Goal: Task Accomplishment & Management: Use online tool/utility

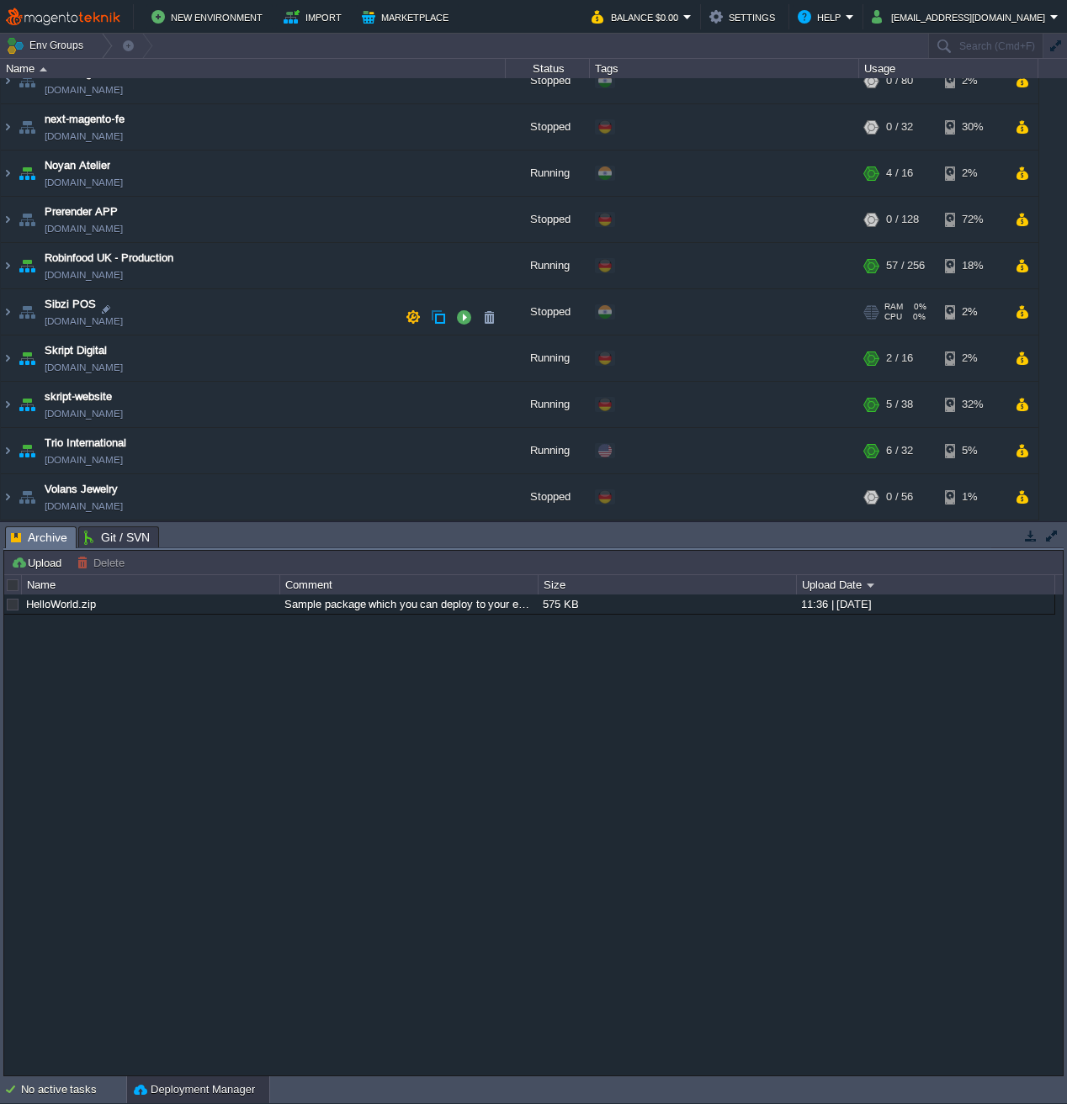
scroll to position [298, 0]
click at [9, 258] on img at bounding box center [7, 265] width 13 height 45
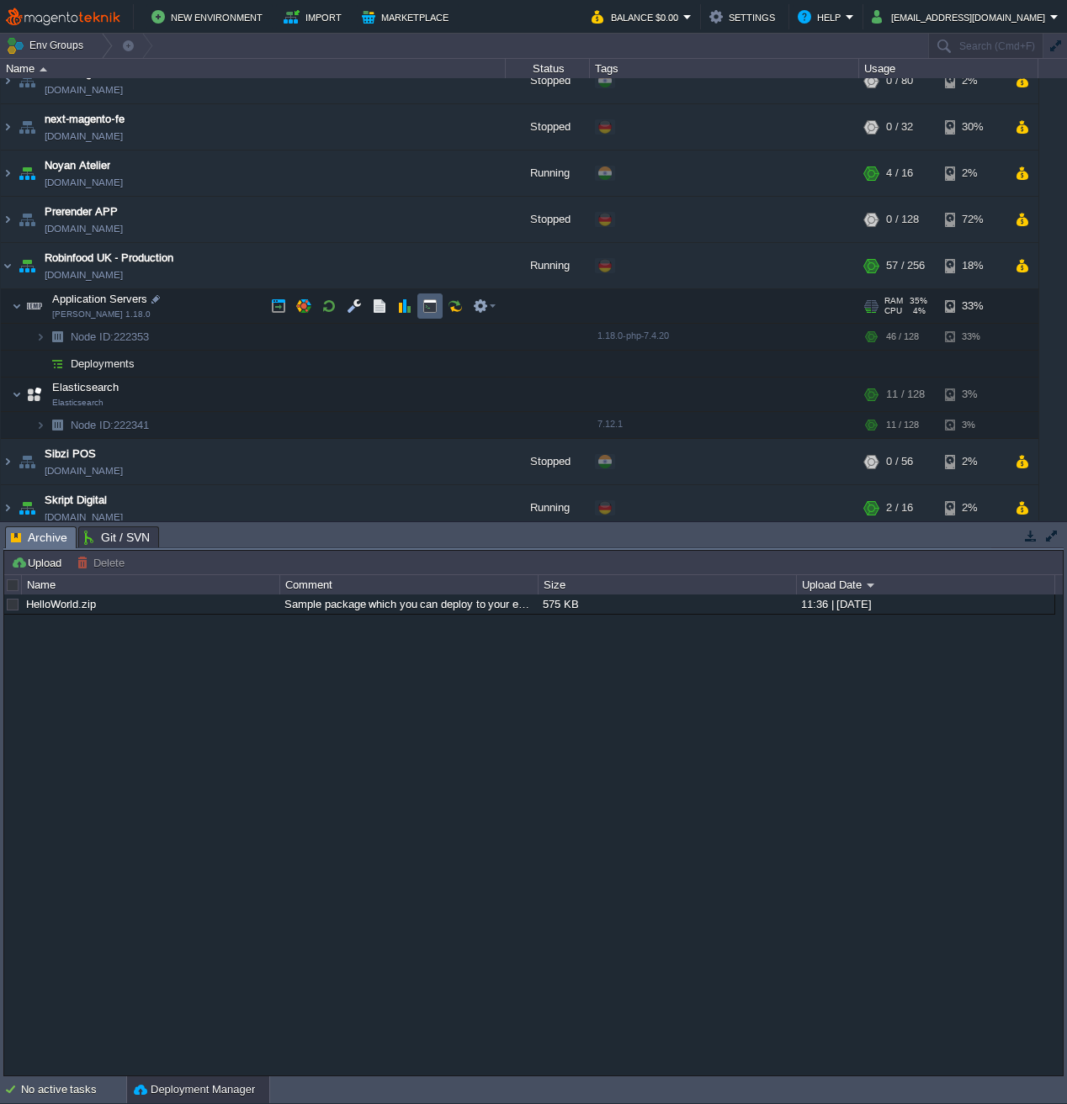
click at [420, 308] on td at bounding box center [429, 306] width 25 height 25
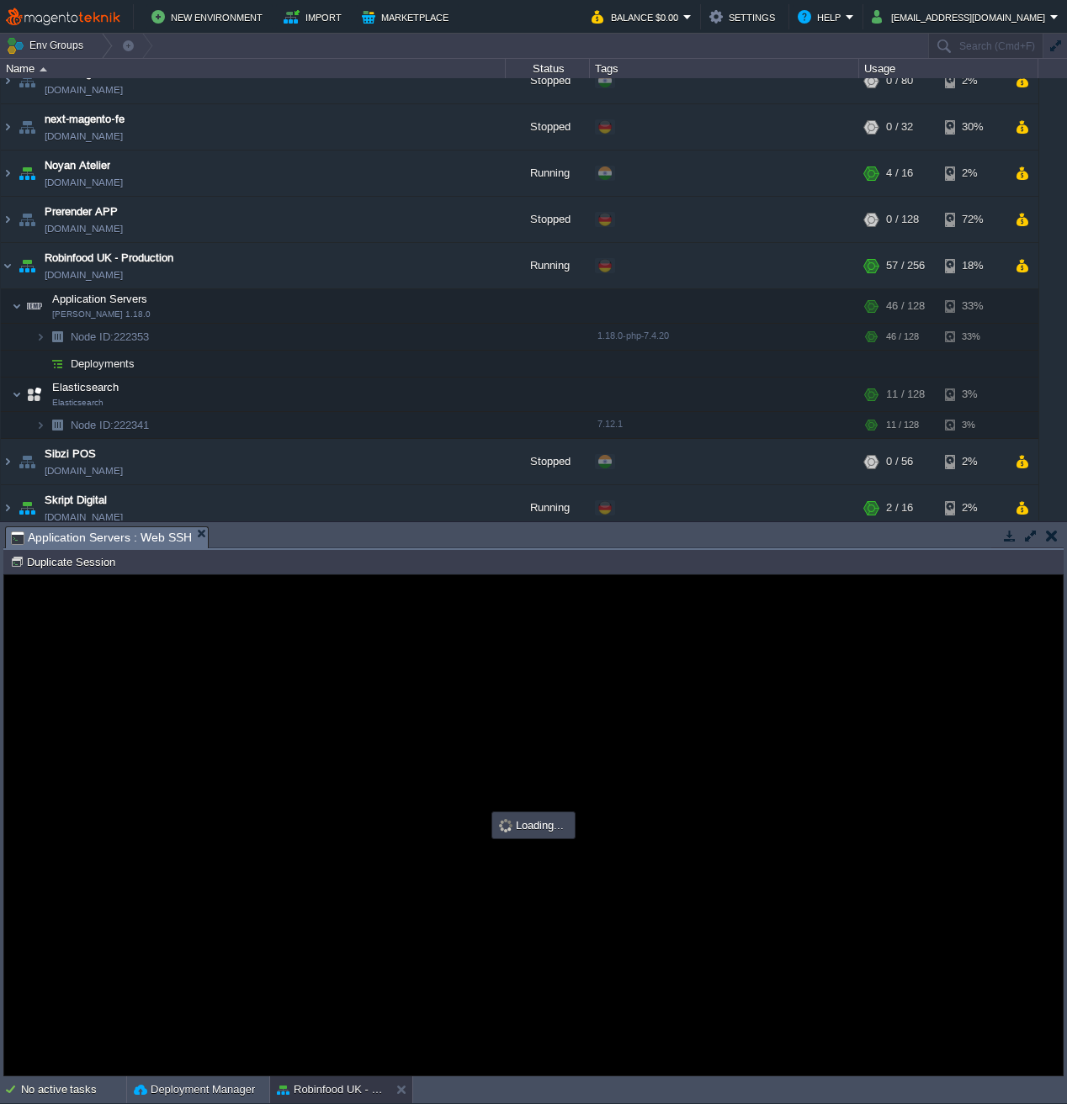
scroll to position [0, 0]
type input "#000000"
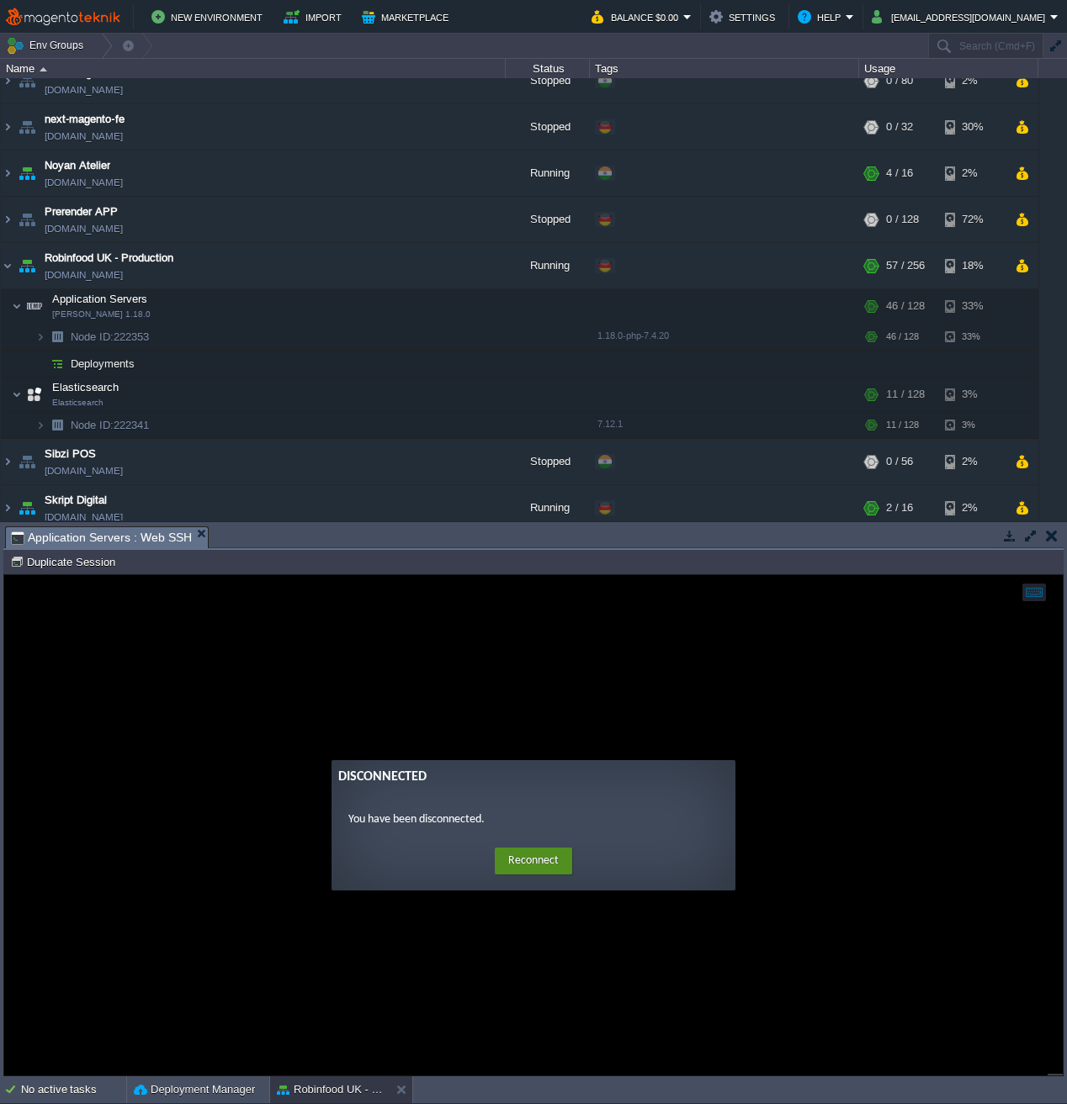
click at [547, 871] on button "Reconnect" at bounding box center [533, 861] width 77 height 27
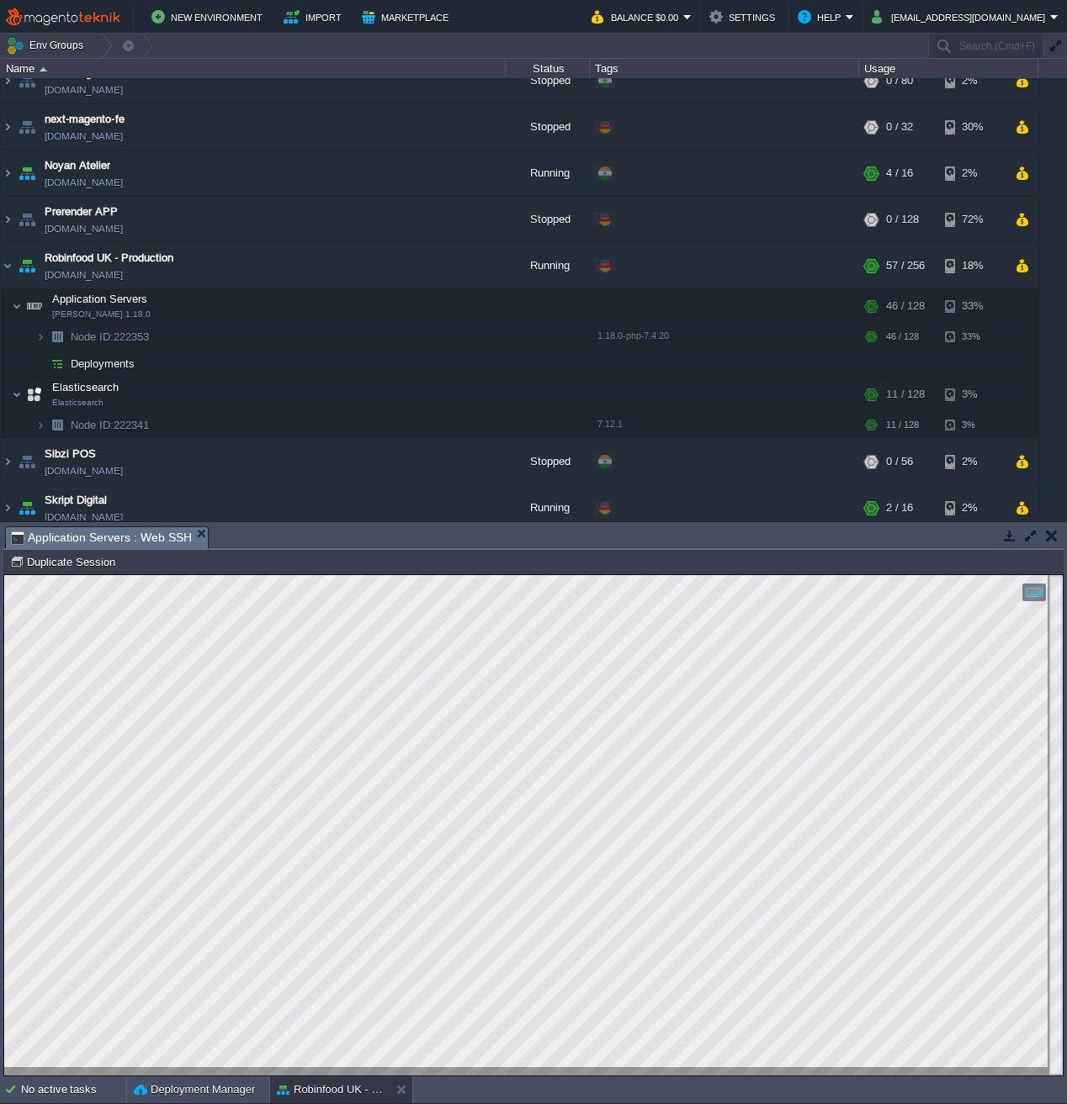
click at [4, 575] on html "Copy: Cmd + C Paste: Cmd + V Settings: Ctrl + Shift + Alt 0" at bounding box center [533, 575] width 1058 height 0
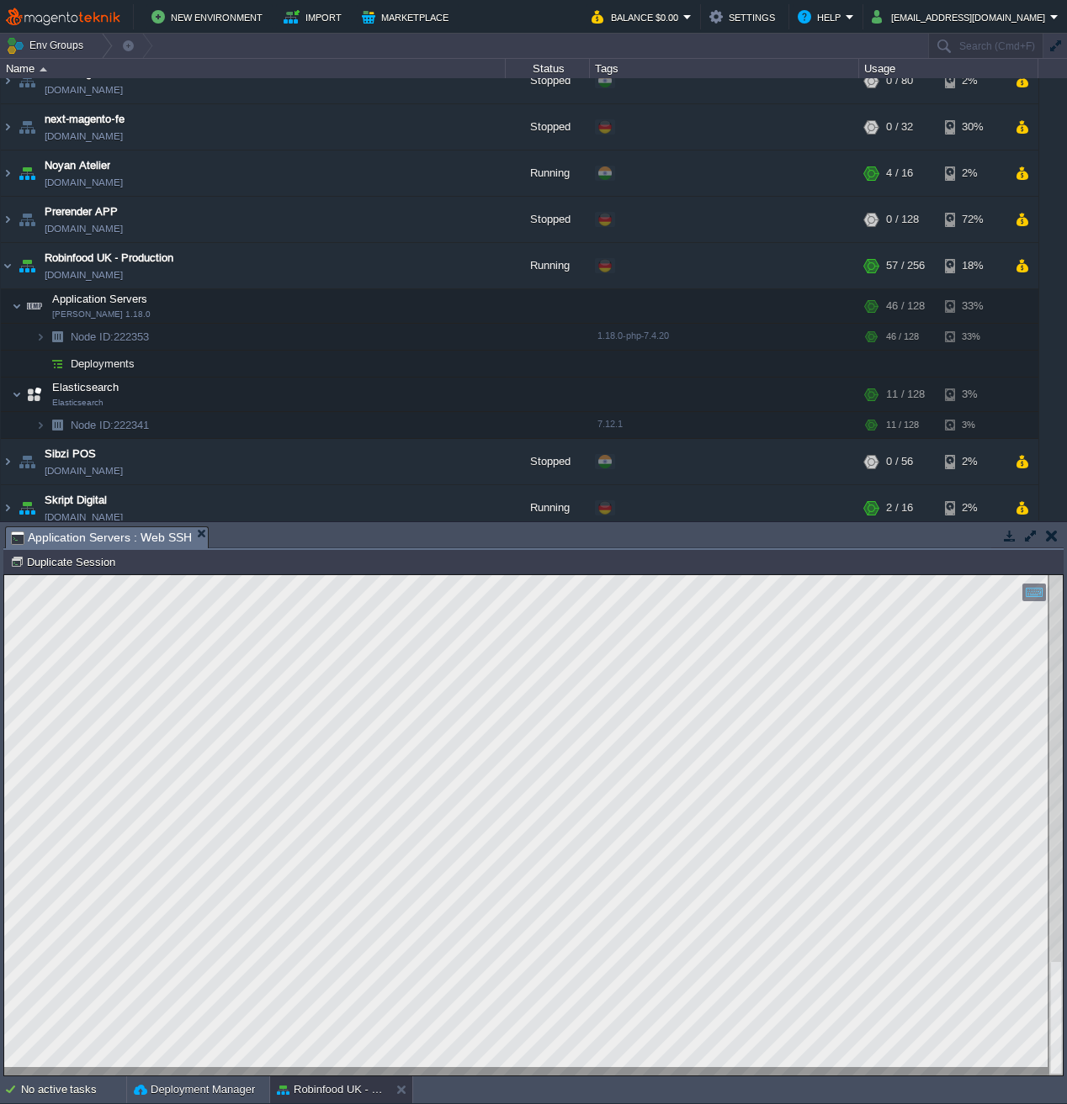
scroll to position [6, 132]
click at [372, 265] on td at bounding box center [362, 265] width 25 height 25
click at [393, 260] on button "button" at bounding box center [387, 265] width 15 height 15
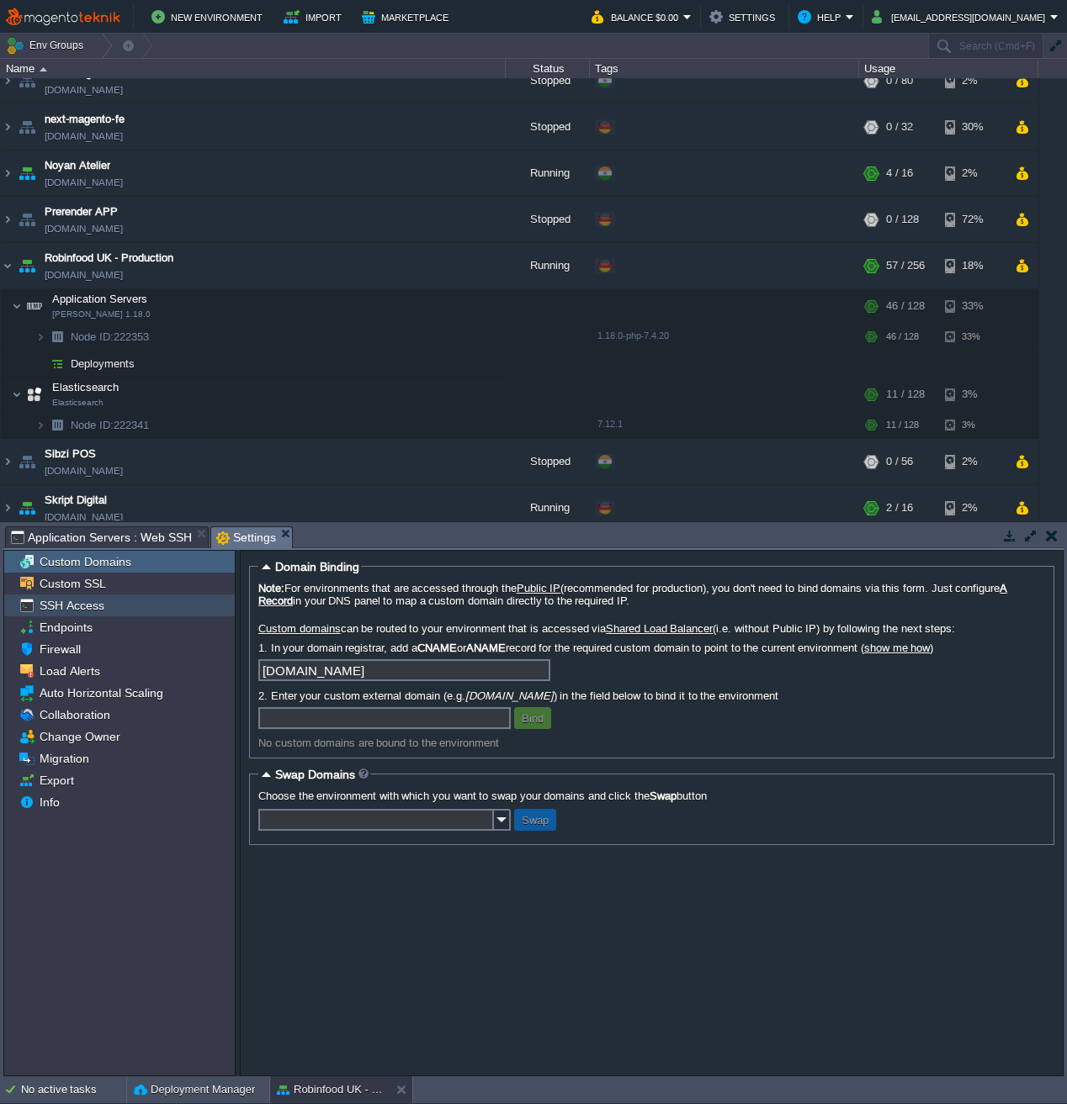
click at [72, 604] on span "SSH Access" at bounding box center [71, 605] width 71 height 15
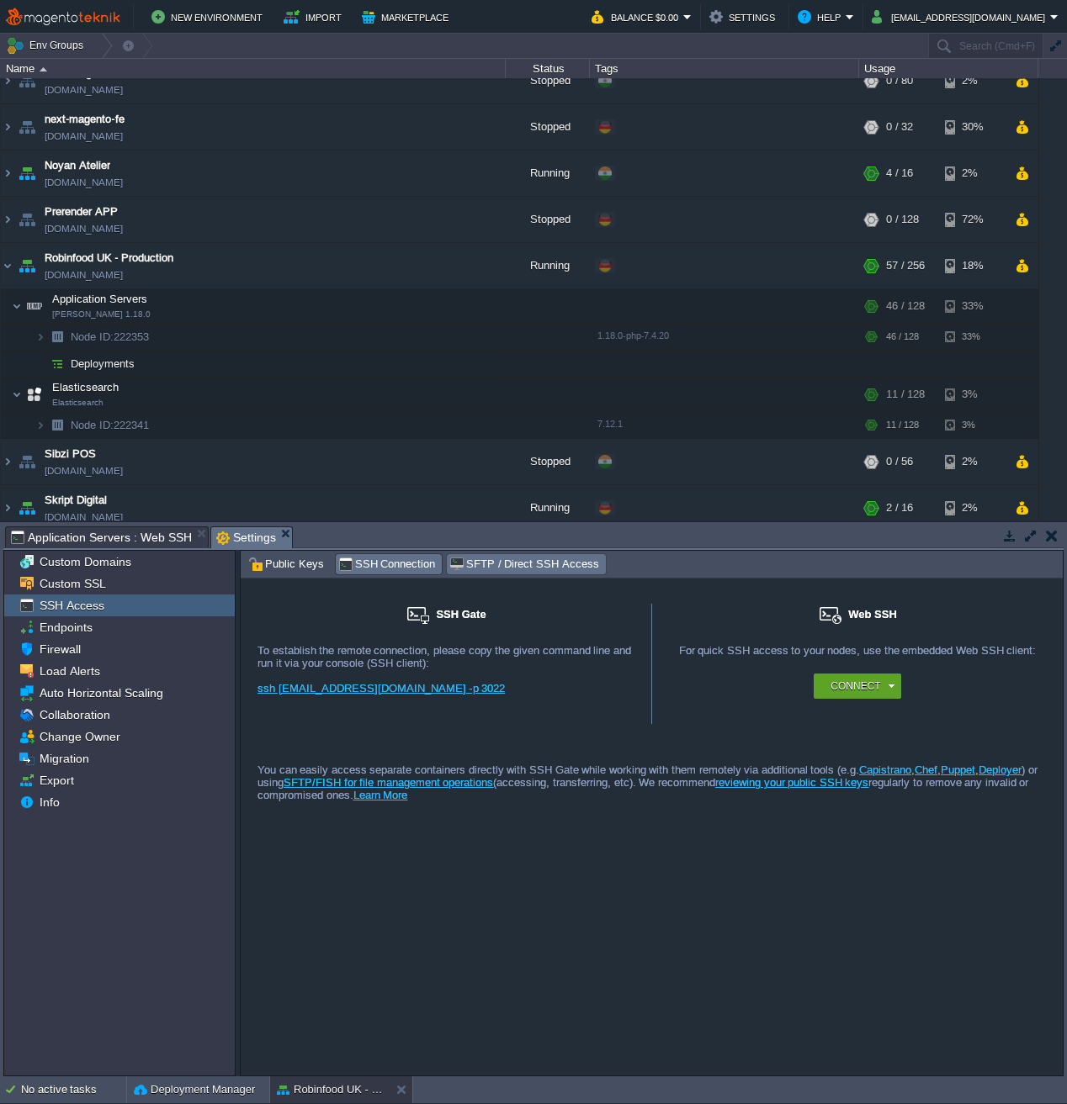
click at [496, 561] on span "SFTP / Direct SSH Access" at bounding box center [523, 564] width 149 height 19
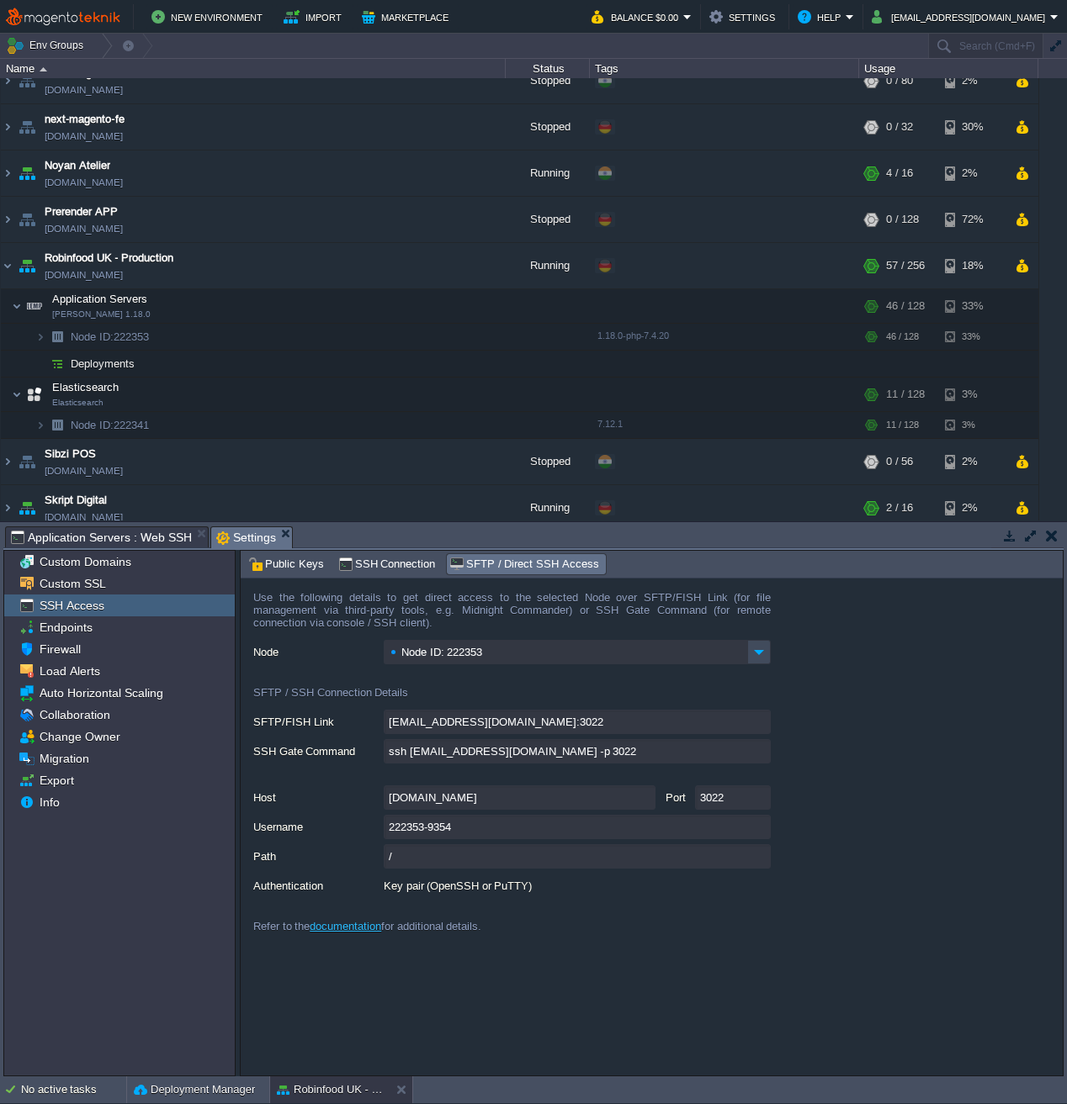
click at [479, 728] on input "[EMAIL_ADDRESS][DOMAIN_NAME]:3022" at bounding box center [577, 722] width 387 height 24
click at [763, 726] on input "[EMAIL_ADDRESS][DOMAIN_NAME]:3022" at bounding box center [577, 722] width 387 height 24
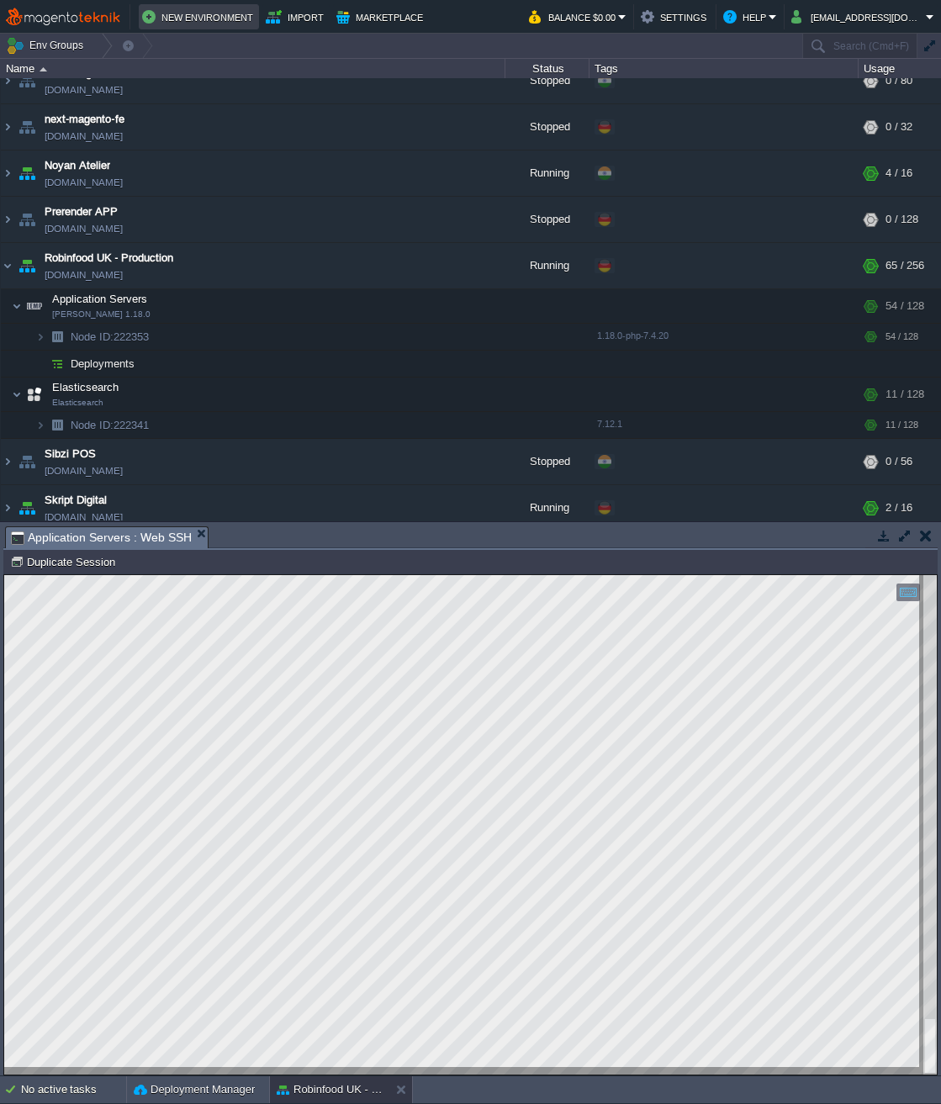
scroll to position [298, 0]
type textarea "<?php return [ 'modules' => [ 'Magento_AdminAnalytics' => 1, 'Magento_Store' =>…"
